Goal: Book appointment/travel/reservation

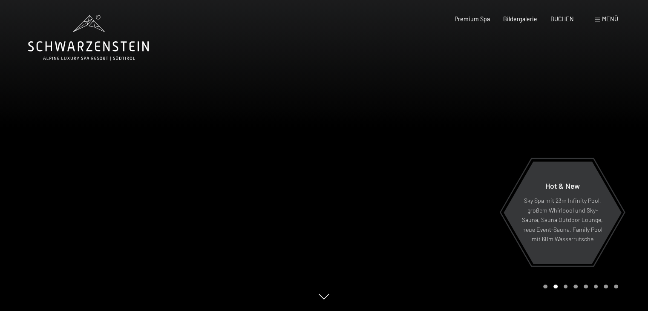
click at [616, 16] on span "Menü" at bounding box center [610, 18] width 16 height 7
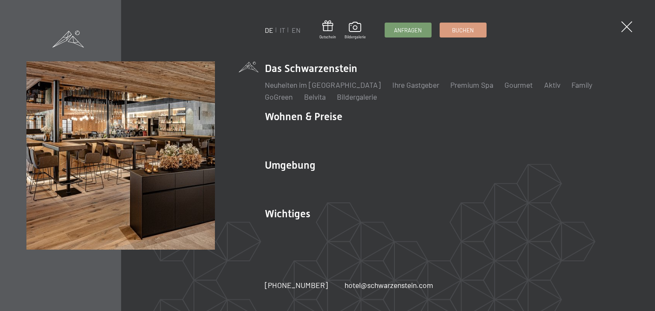
click at [277, 30] on ul "DE IT EN" at bounding box center [283, 30] width 36 height 9
click at [281, 30] on link "IT" at bounding box center [283, 30] width 6 height 8
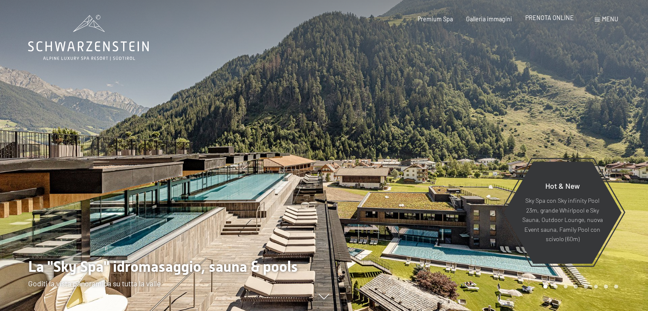
click at [530, 18] on span "PRENOTA ONLINE" at bounding box center [550, 17] width 49 height 7
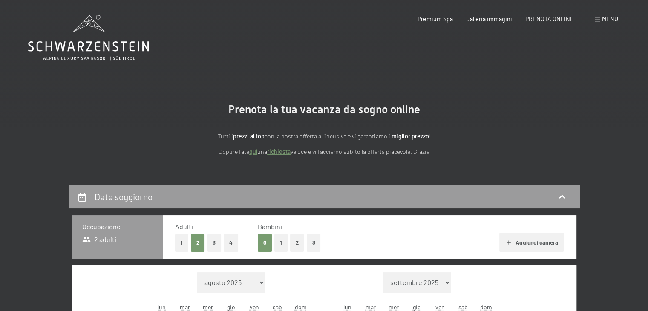
scroll to position [85, 0]
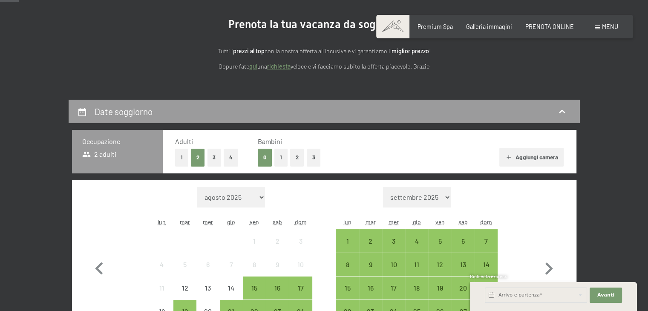
click at [295, 157] on button "2" at bounding box center [297, 157] width 14 height 17
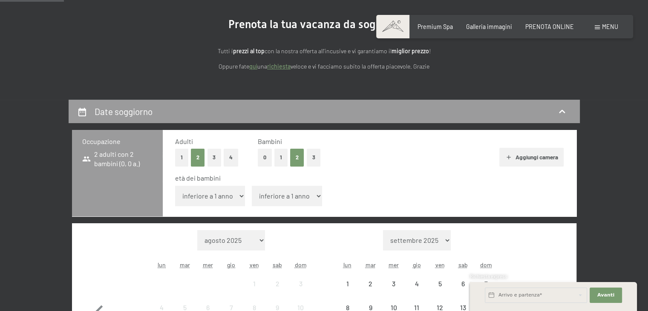
scroll to position [171, 0]
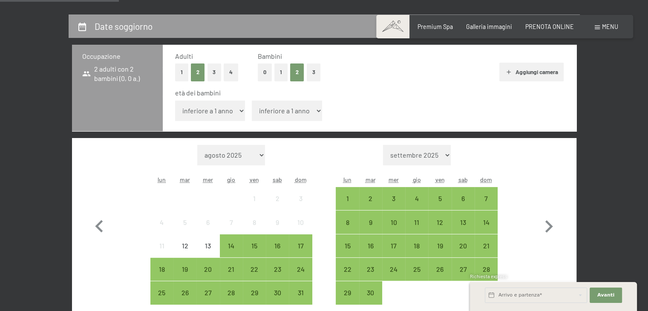
click at [228, 116] on select "inferiore a 1 anno 1 anno 2 anni 3 anni 4 anni 5 anni 6 anni 7 anni 8 anni 9 an…" at bounding box center [210, 111] width 70 height 20
select select "8"
click at [175, 101] on select "inferiore a 1 anno 1 anno 2 anni 3 anni 4 anni 5 anni 6 anni 7 anni 8 anni 9 an…" at bounding box center [210, 111] width 70 height 20
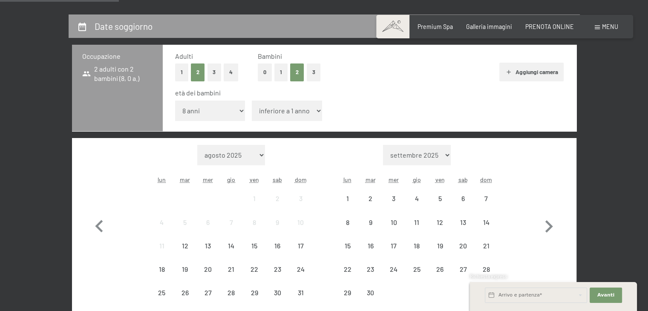
click at [278, 115] on select "inferiore a 1 anno 1 anno 2 anni 3 anni 4 anni 5 anni 6 anni 7 anni 8 anni 9 an…" at bounding box center [287, 111] width 70 height 20
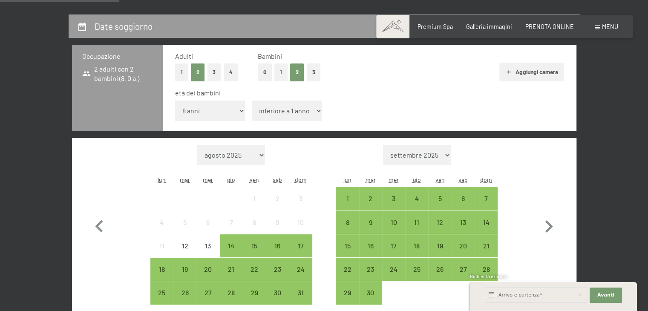
select select "10"
click at [252, 101] on select "inferiore a 1 anno 1 anno 2 anni 3 anni 4 anni 5 anni 6 anni 7 anni 8 anni 9 an…" at bounding box center [287, 111] width 70 height 20
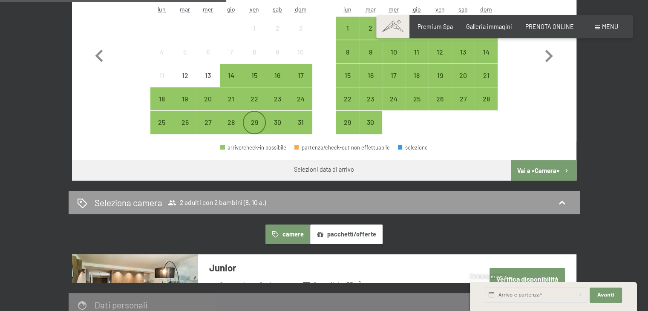
scroll to position [256, 0]
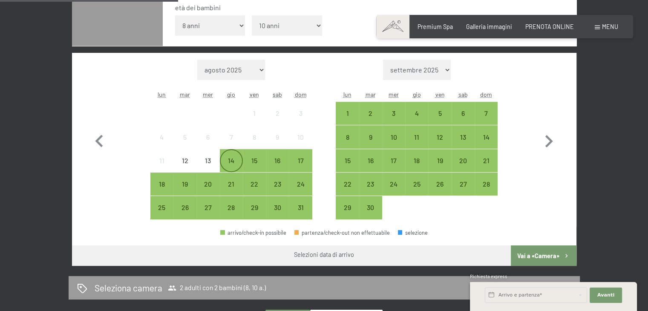
click at [226, 165] on div "14" at bounding box center [231, 167] width 21 height 21
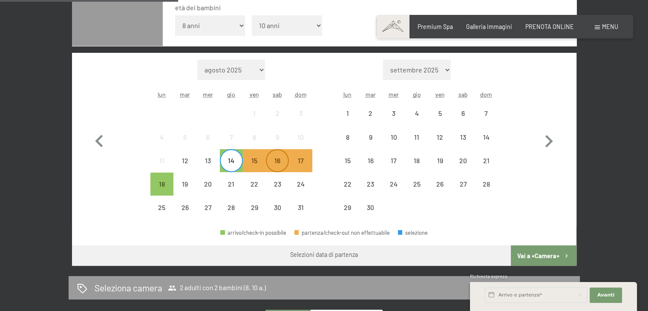
click at [278, 165] on div "16" at bounding box center [277, 167] width 21 height 21
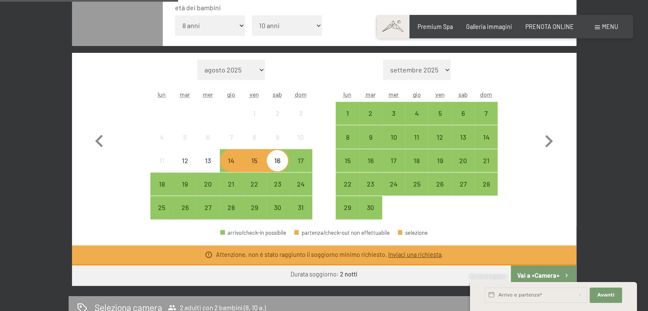
click at [233, 165] on div "14" at bounding box center [231, 167] width 21 height 21
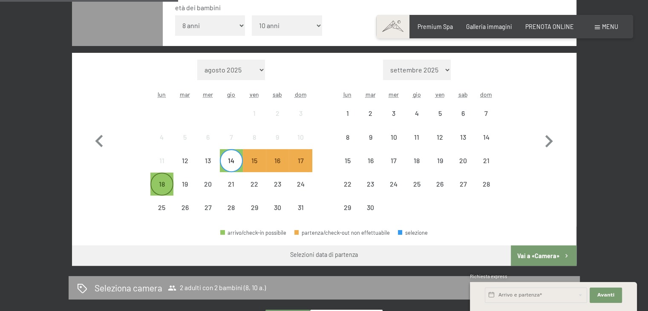
click at [169, 191] on div "18" at bounding box center [161, 191] width 21 height 21
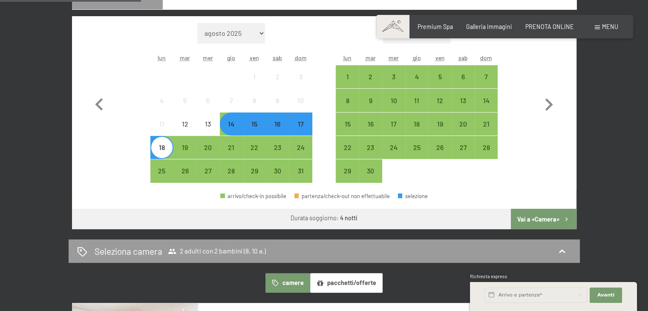
scroll to position [341, 0]
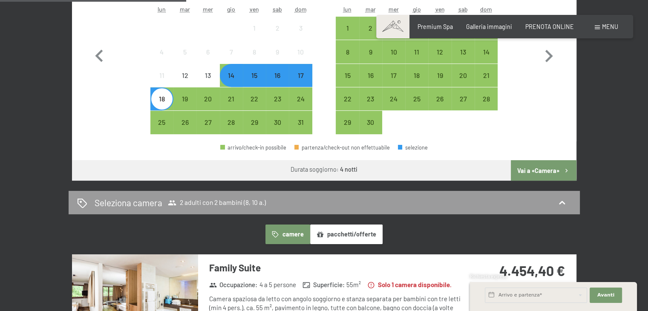
click at [535, 170] on button "Vai a «Camera»" at bounding box center [543, 170] width 65 height 20
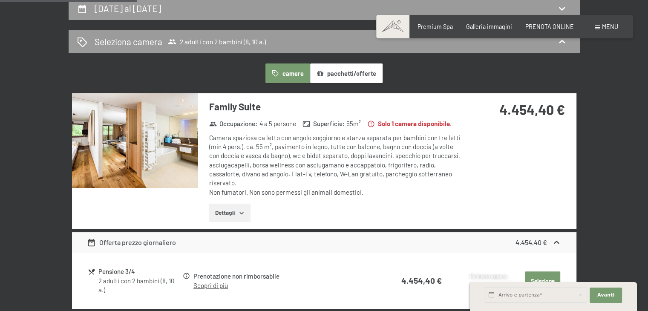
scroll to position [185, 0]
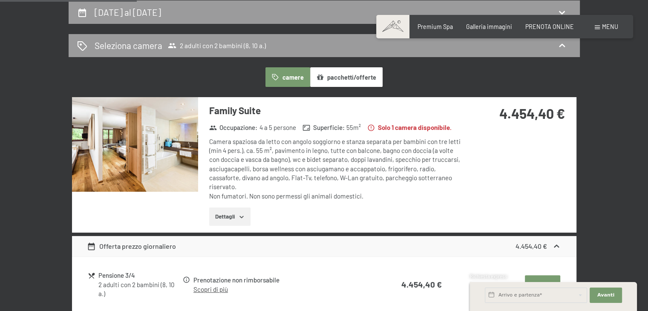
click at [244, 214] on icon "button" at bounding box center [241, 217] width 7 height 7
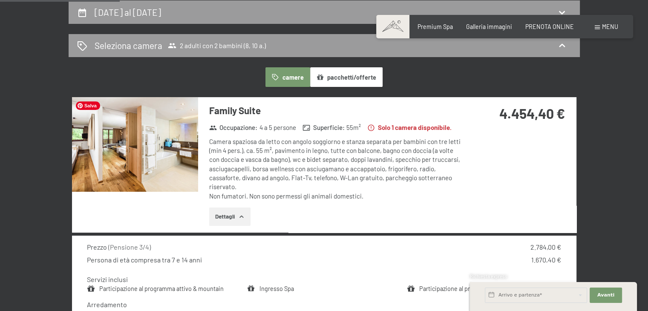
click at [135, 145] on img at bounding box center [135, 144] width 126 height 95
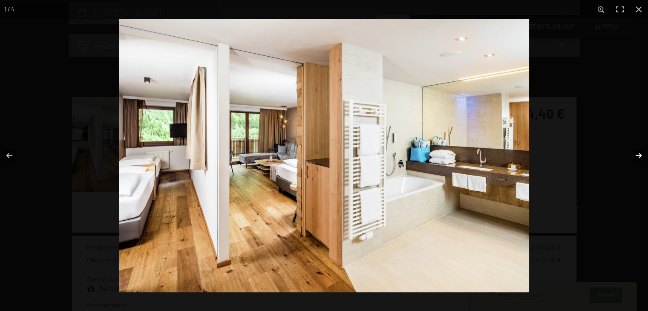
click at [636, 152] on button "button" at bounding box center [634, 155] width 30 height 43
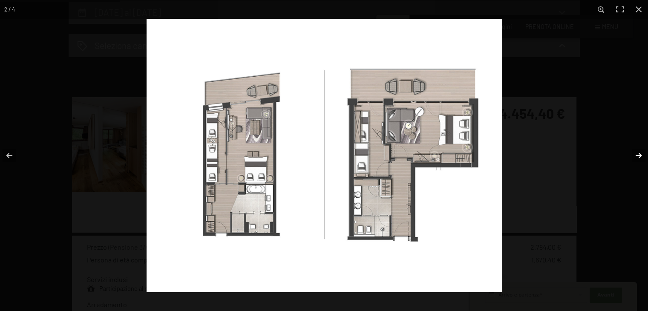
click at [636, 152] on button "button" at bounding box center [634, 155] width 30 height 43
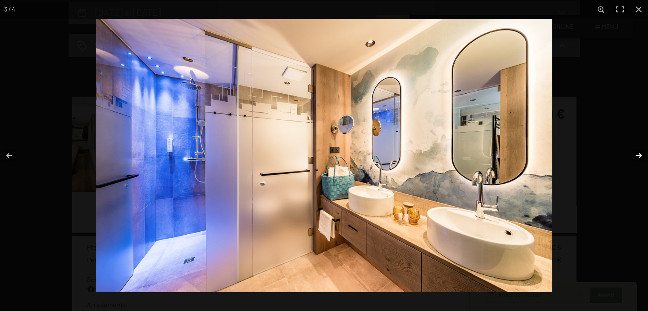
click at [636, 152] on button "button" at bounding box center [634, 155] width 30 height 43
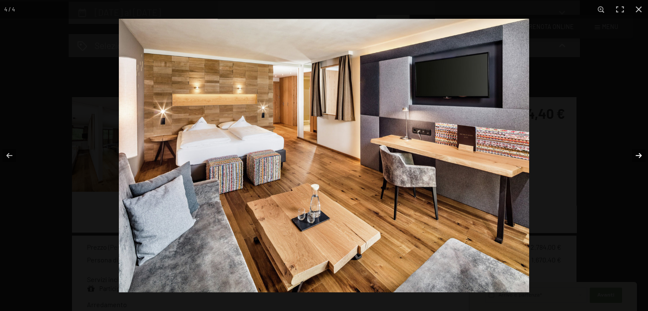
click at [636, 152] on button "button" at bounding box center [634, 155] width 30 height 43
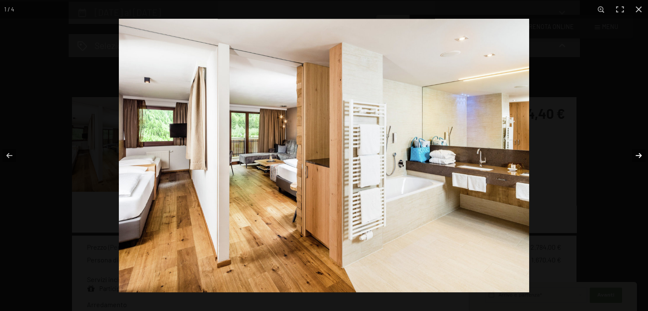
click at [636, 152] on button "button" at bounding box center [634, 155] width 30 height 43
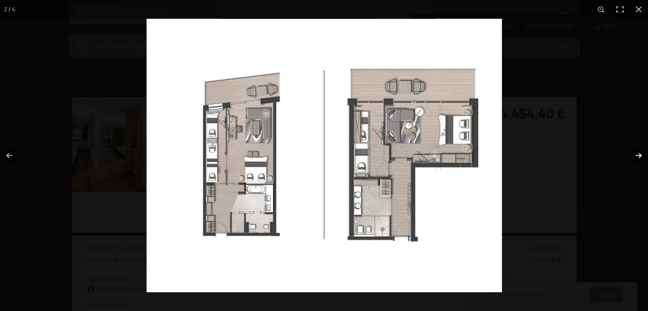
click at [636, 152] on button "button" at bounding box center [634, 155] width 30 height 43
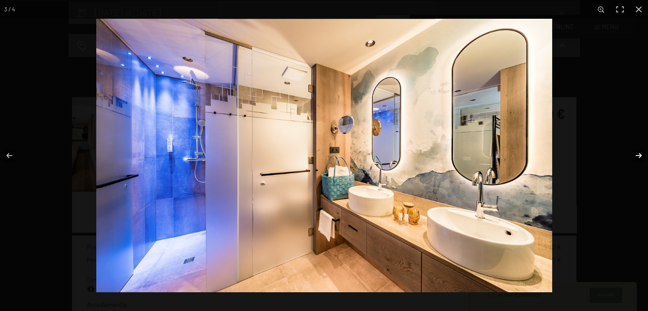
click at [636, 152] on button "button" at bounding box center [634, 155] width 30 height 43
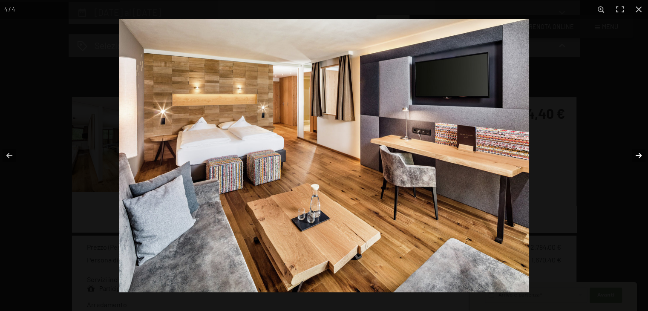
click at [636, 152] on button "button" at bounding box center [634, 155] width 30 height 43
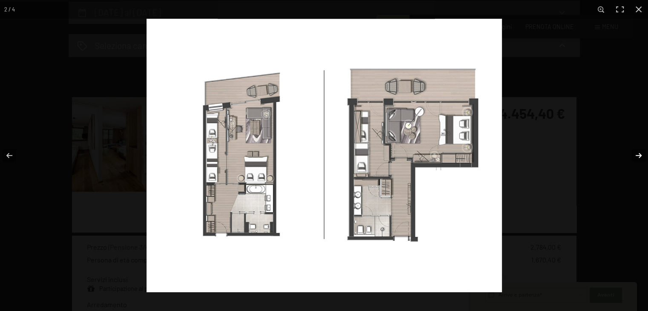
click at [636, 152] on button "button" at bounding box center [634, 155] width 30 height 43
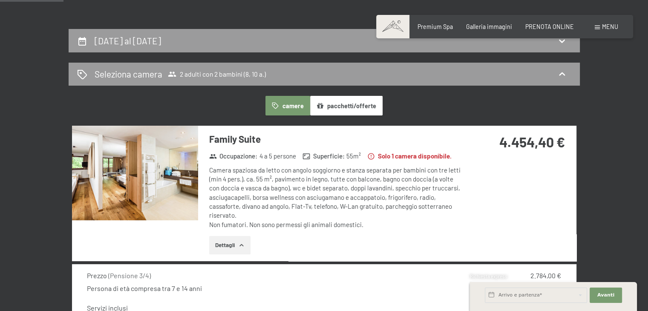
scroll to position [85, 0]
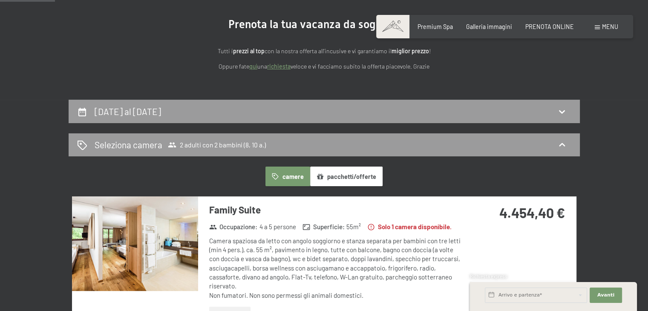
click at [345, 177] on button "pacchetti/offerte" at bounding box center [346, 177] width 72 height 20
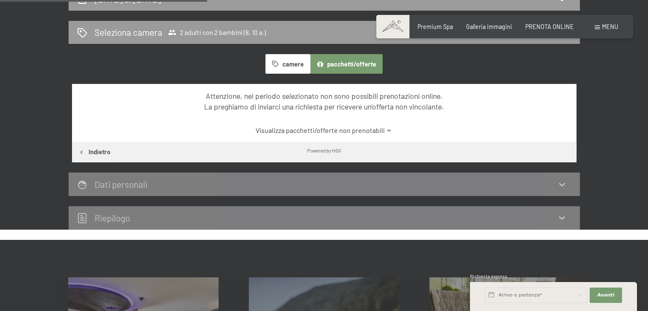
scroll to position [213, 0]
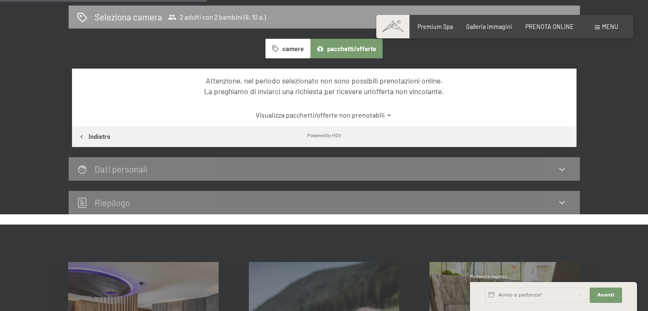
click at [286, 47] on button "camere" at bounding box center [288, 49] width 44 height 20
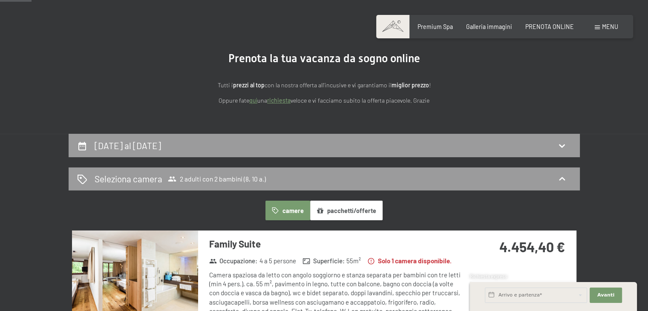
scroll to position [43, 0]
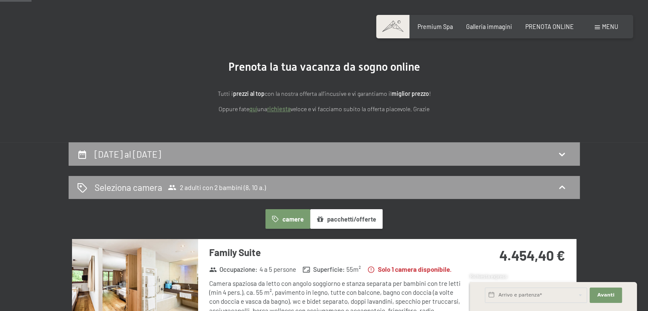
click at [207, 158] on div "14 agosto al 18 agosto 2025" at bounding box center [324, 154] width 495 height 12
select select "8"
select select "10"
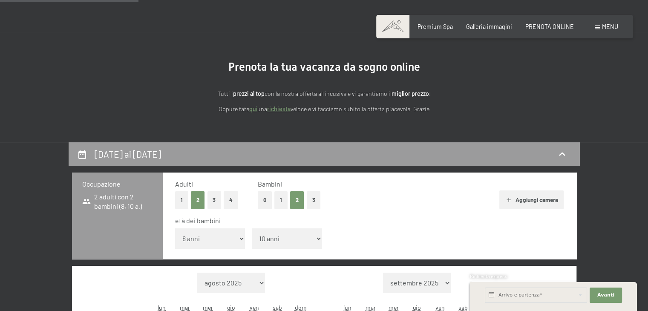
scroll to position [185, 0]
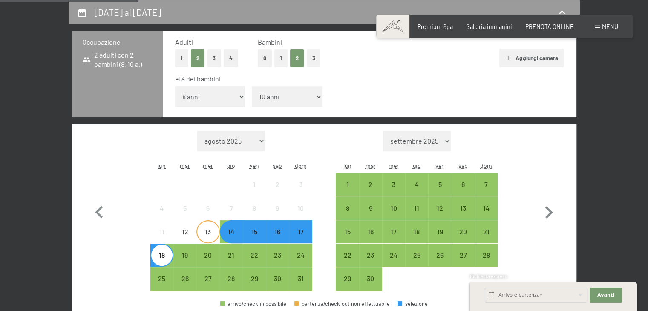
click at [211, 235] on div "13" at bounding box center [207, 239] width 21 height 21
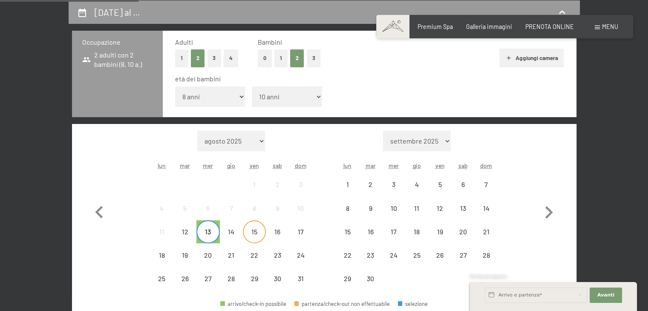
click at [255, 235] on div "15" at bounding box center [254, 239] width 21 height 21
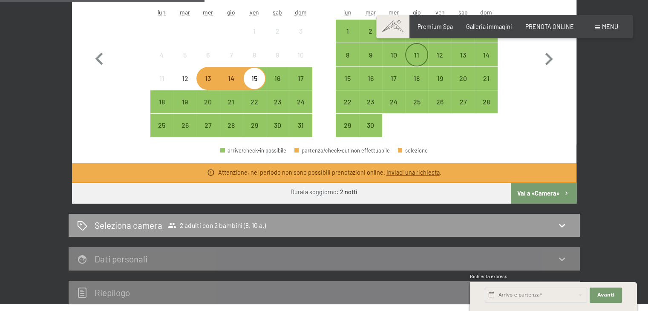
scroll to position [355, 0]
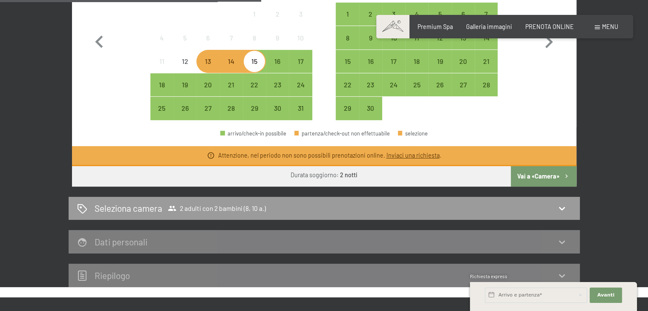
click at [422, 152] on link "Inviaci una richiesta" at bounding box center [412, 155] width 53 height 7
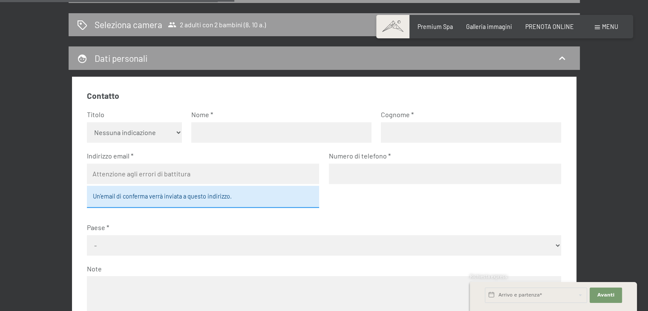
scroll to position [185, 0]
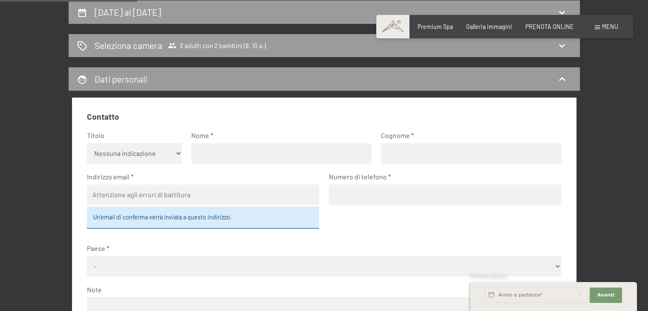
click at [143, 153] on select "Nessuna indicazione Sig.ra Sig." at bounding box center [134, 153] width 95 height 20
select select "f"
click at [87, 143] on select "Nessuna indicazione Sig.ra Sig." at bounding box center [134, 153] width 95 height 20
click at [203, 167] on fieldset "Contatto Titolo Nessuna indicazione Sig.ra Sig. Nome Cognome Indirizzo email Un…" at bounding box center [324, 234] width 475 height 246
click at [211, 154] on input "text" at bounding box center [281, 153] width 180 height 20
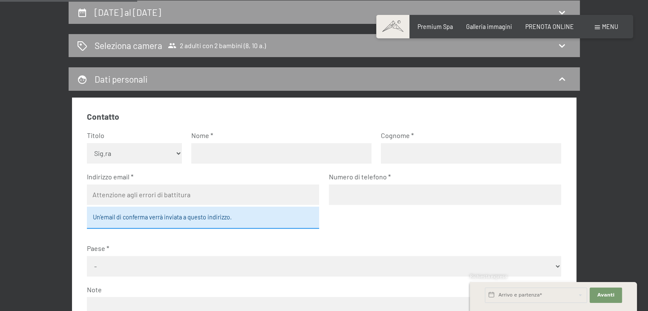
type input "Giulia"
type input "Spiazzi"
type input "archingiulia@gmail.com"
type input "3487333638"
select select "ITA"
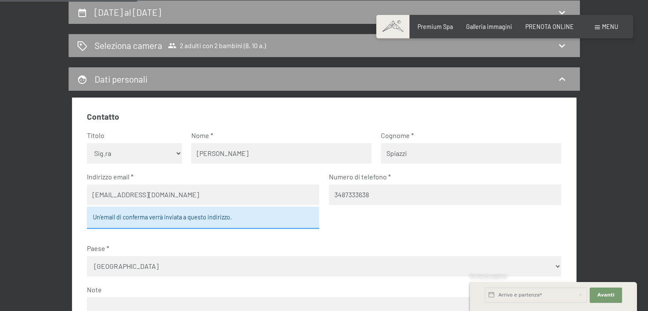
click at [396, 193] on input "3487333638" at bounding box center [445, 195] width 232 height 20
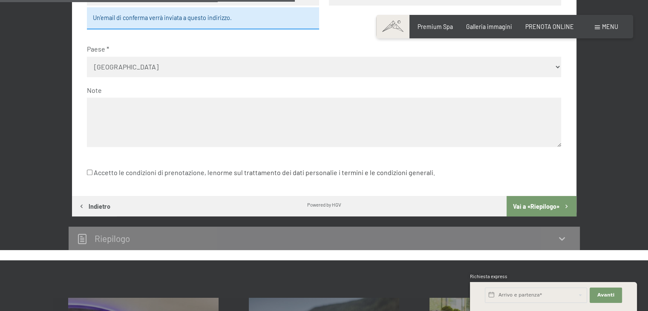
scroll to position [398, 0]
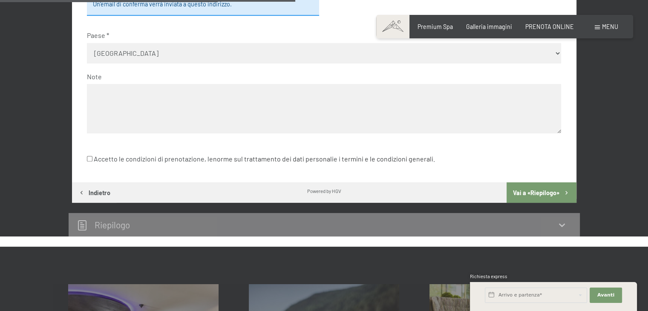
click at [89, 159] on input "Accetto le condizioni di prenotazione, le norme sul trattamento dei dati person…" at bounding box center [90, 159] width 6 height 6
checkbox input "true"
click at [544, 193] on button "Vai a «Riepilogo»" at bounding box center [541, 192] width 69 height 20
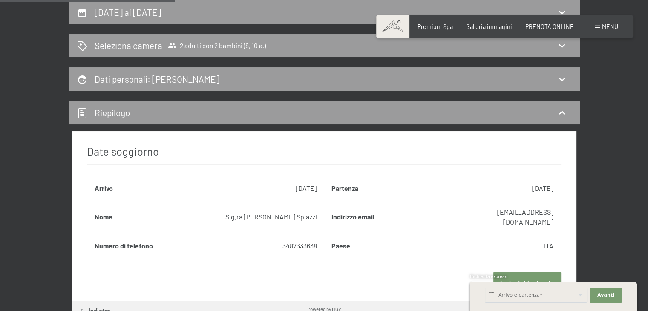
scroll to position [313, 0]
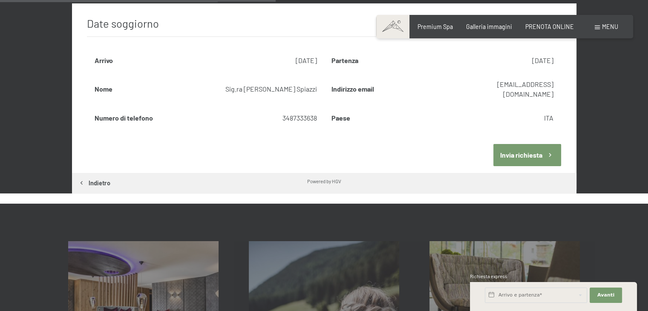
click at [509, 144] on button "Invia richiesta" at bounding box center [528, 155] width 68 height 22
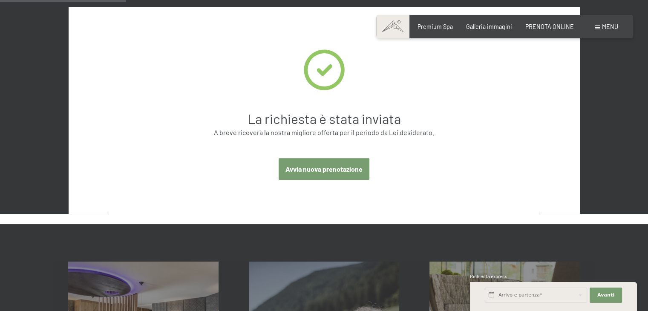
scroll to position [185, 0]
